Goal: Task Accomplishment & Management: Manage account settings

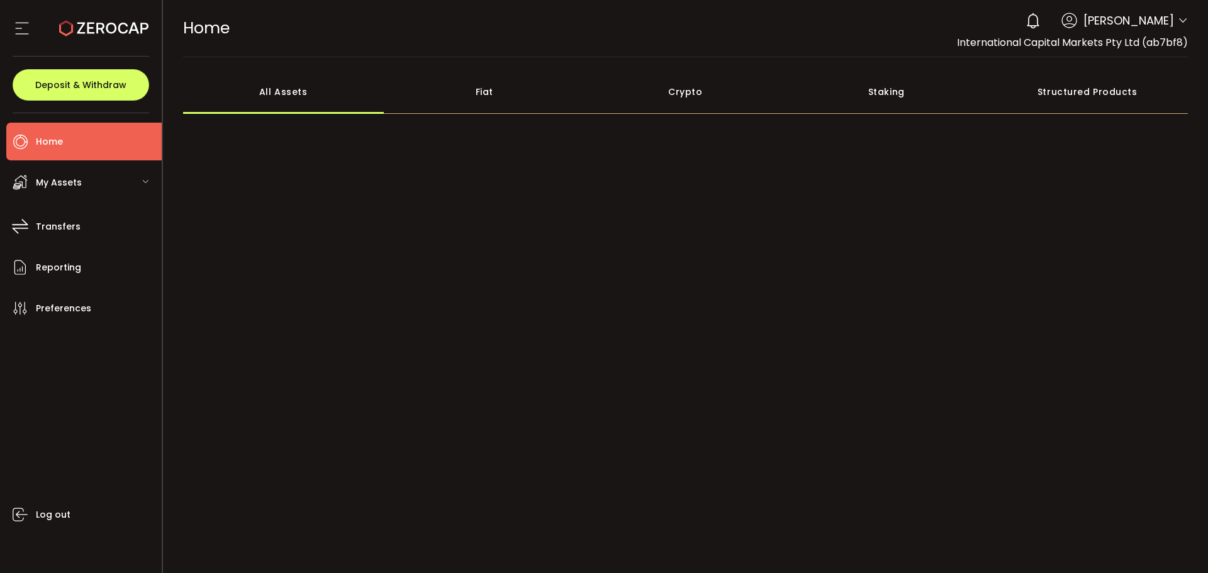
click at [1178, 23] on icon at bounding box center [1183, 21] width 10 height 10
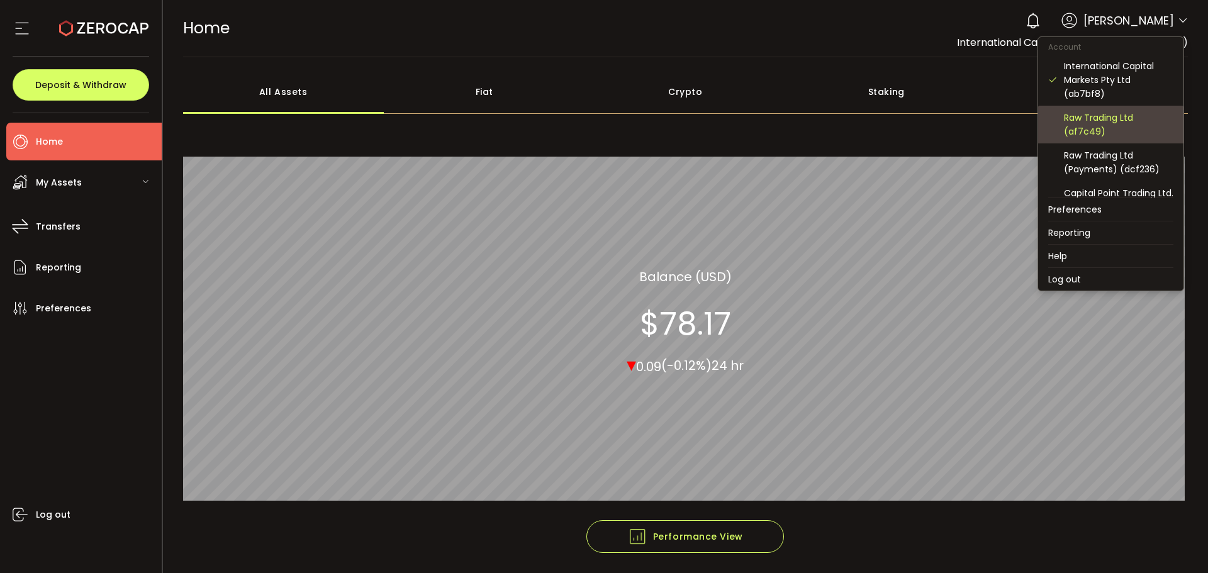
click at [1102, 127] on div "Raw Trading Ltd (af7c49)" at bounding box center [1118, 125] width 109 height 28
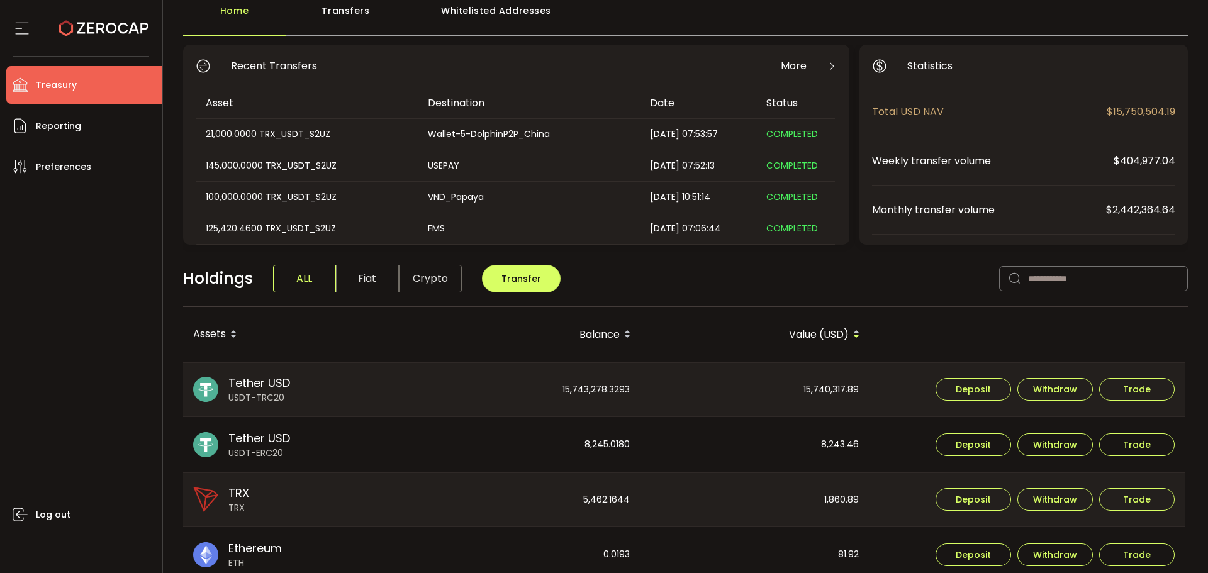
scroll to position [63, 0]
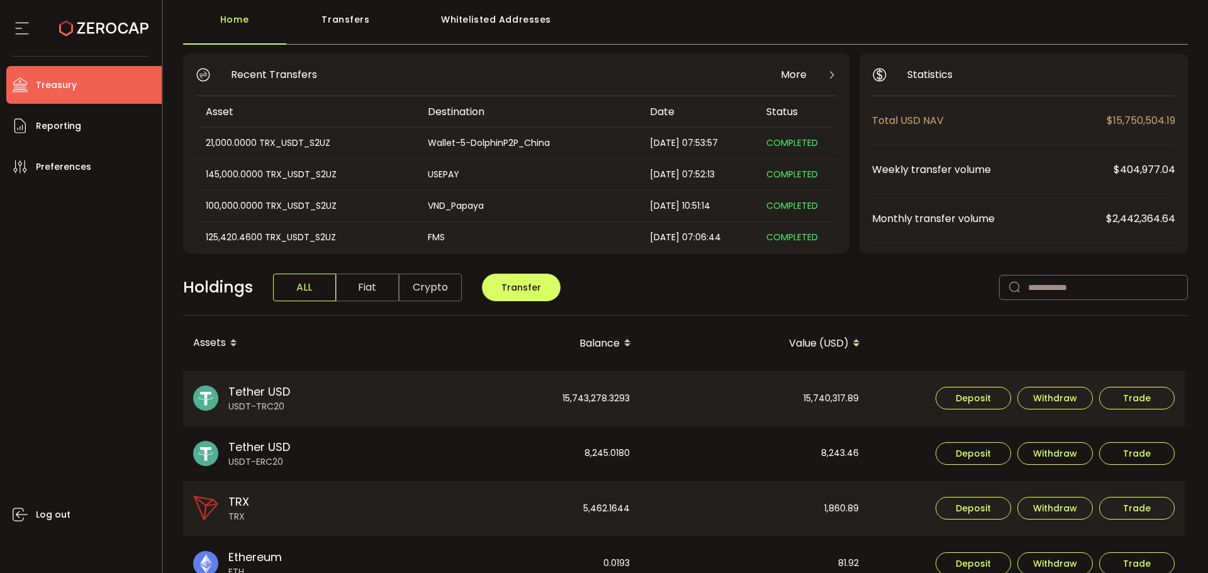
click at [746, 301] on div "Holdings ALL Fiat Crypto Transfer" at bounding box center [685, 293] width 1005 height 43
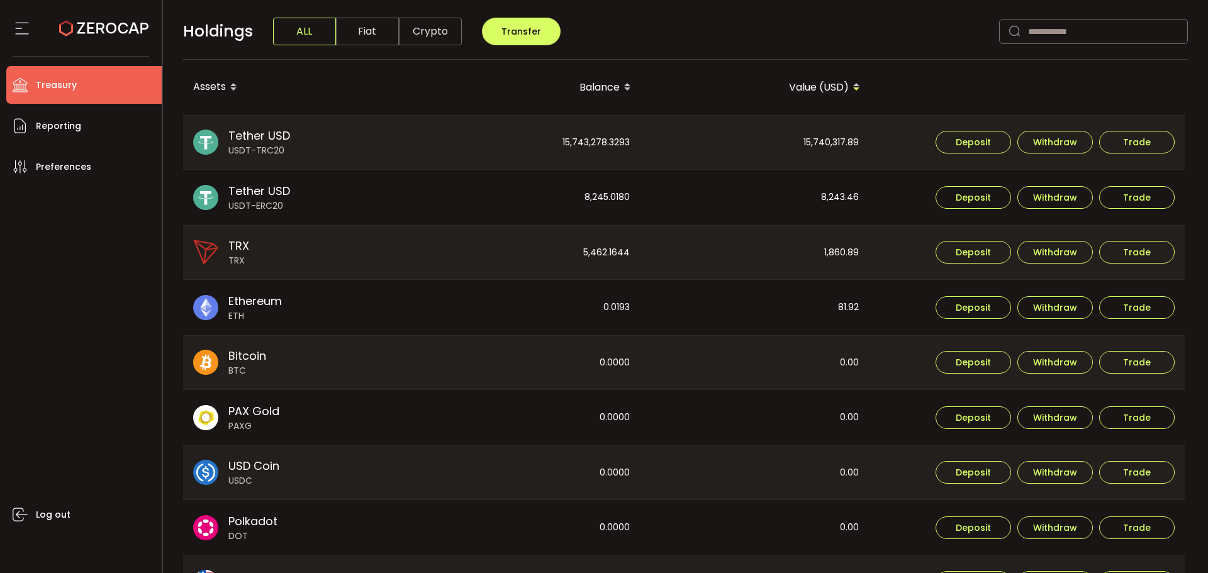
scroll to position [468, 0]
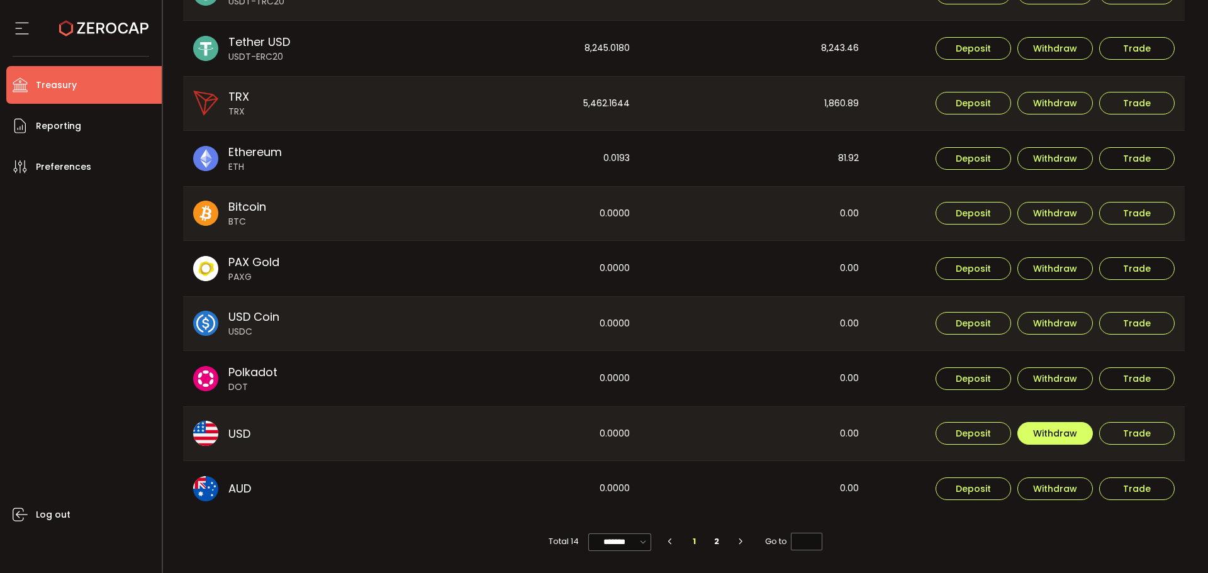
click at [1029, 437] on button "Withdraw" at bounding box center [1054, 433] width 75 height 23
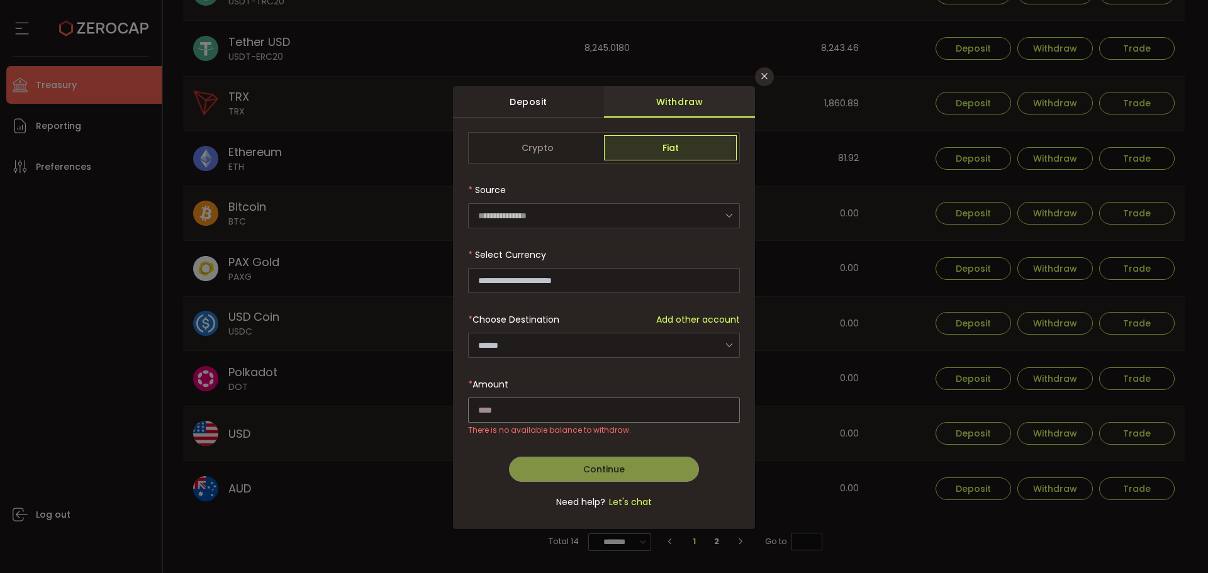
click at [672, 322] on span "Add other account" at bounding box center [698, 319] width 84 height 13
click at [687, 321] on span "Add other account" at bounding box center [698, 319] width 84 height 13
click at [565, 150] on span "Crypto" at bounding box center [537, 147] width 133 height 25
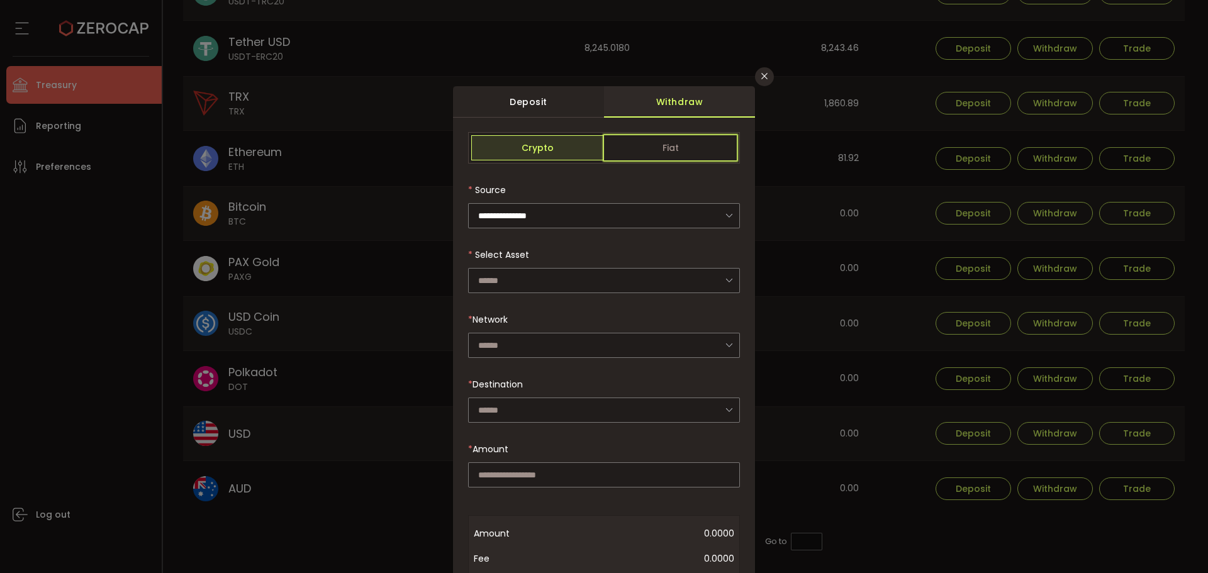
click at [633, 155] on span "Fiat" at bounding box center [670, 147] width 133 height 25
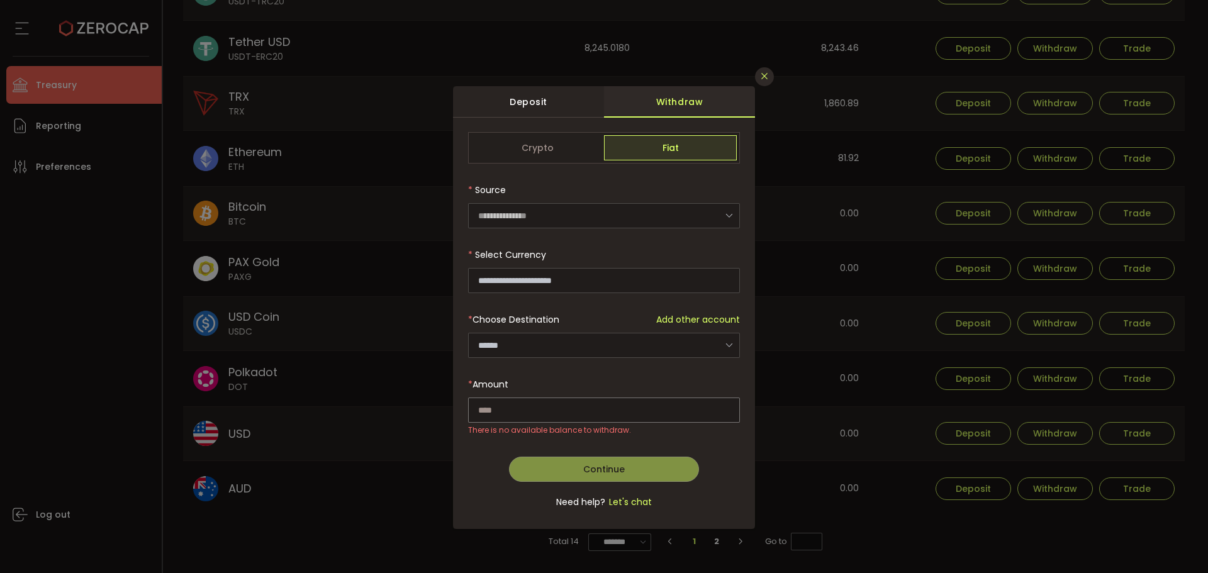
click at [759, 80] on button "Close" at bounding box center [764, 76] width 19 height 19
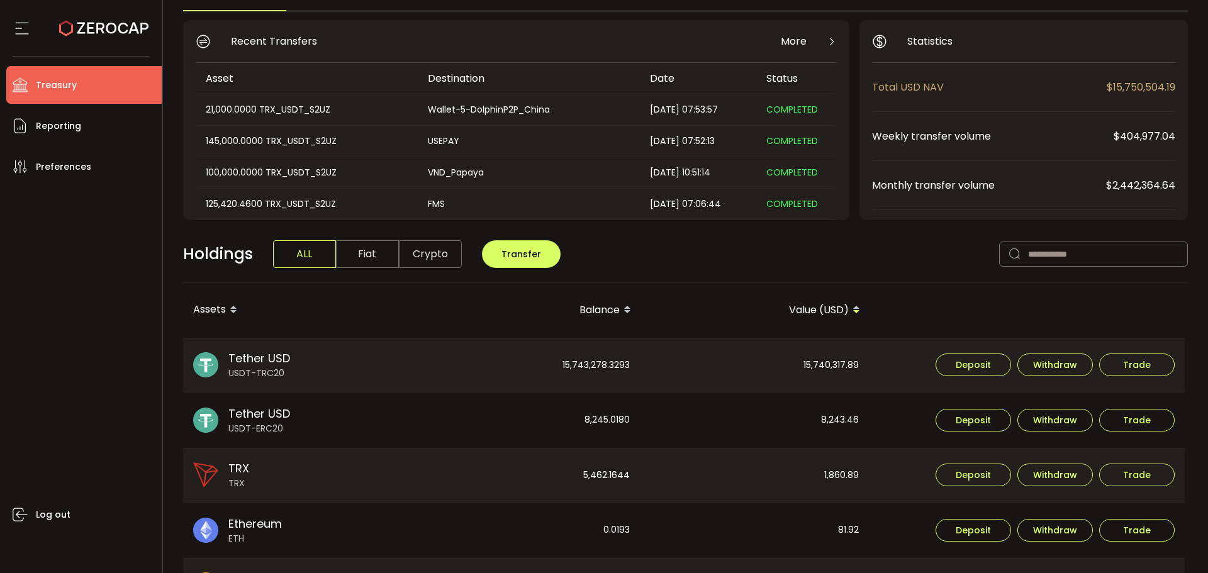
scroll to position [28, 0]
